Goal: Find specific page/section: Find specific page/section

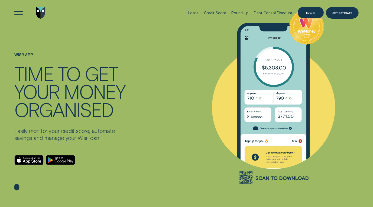
click at [315, 12] on div "Log in" at bounding box center [310, 13] width 9 height 2
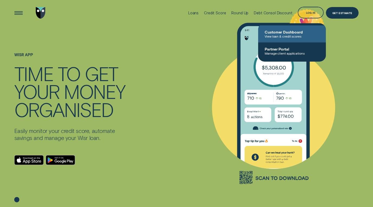
click at [301, 34] on span "View loan & credit scores" at bounding box center [292, 36] width 55 height 4
